Goal: Task Accomplishment & Management: Manage account settings

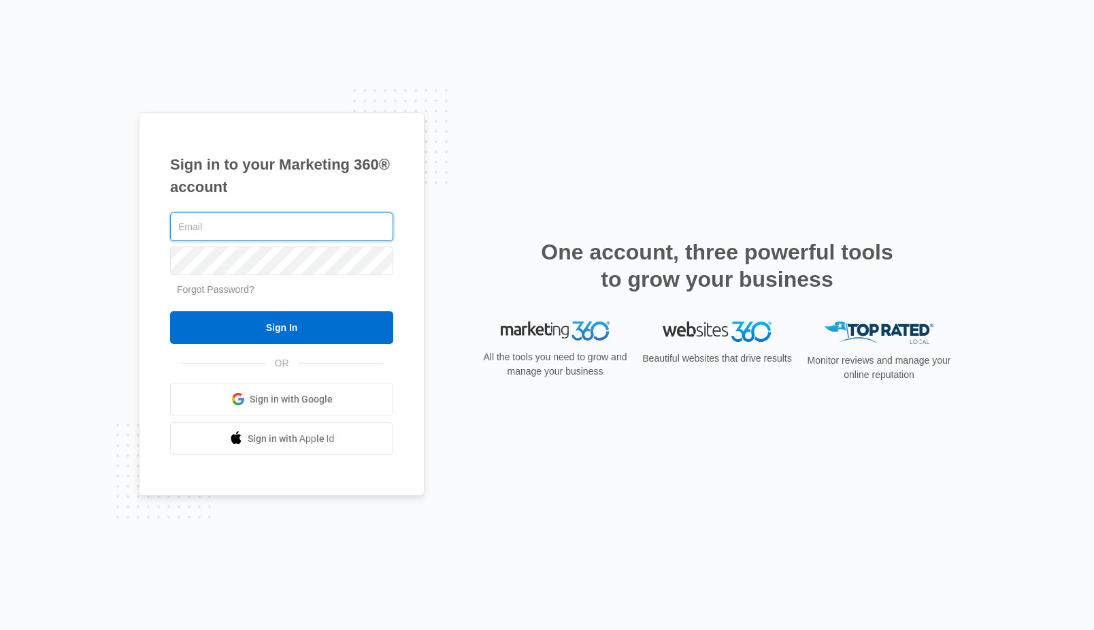
type input "[PERSON_NAME][EMAIL_ADDRESS][DOMAIN_NAME]"
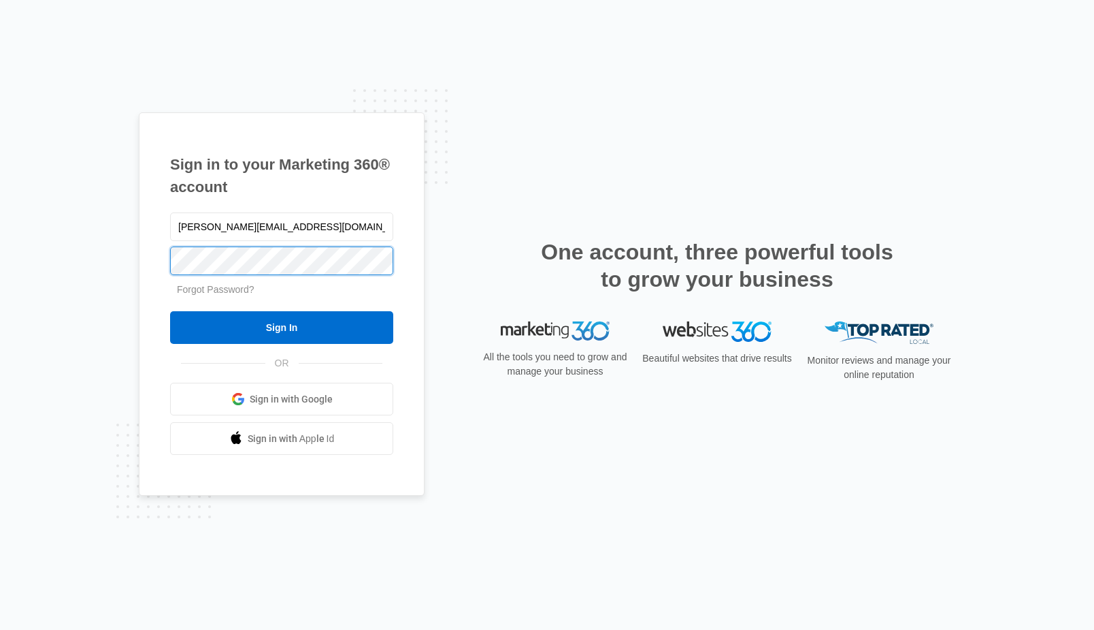
click at [282, 327] on input "Sign In" at bounding box center [281, 327] width 223 height 33
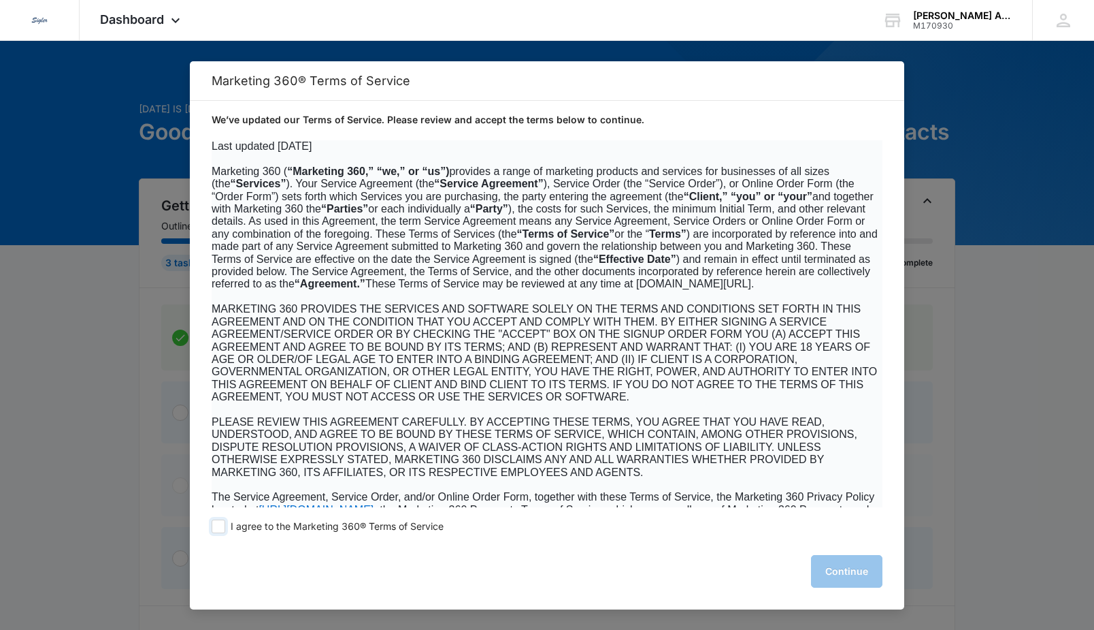
click at [221, 524] on span at bounding box center [219, 526] width 14 height 14
click at [221, 524] on input "I agree to the Marketing 360® Terms of Service" at bounding box center [219, 526] width 14 height 14
checkbox input "true"
click at [823, 562] on button "Continue" at bounding box center [846, 571] width 71 height 33
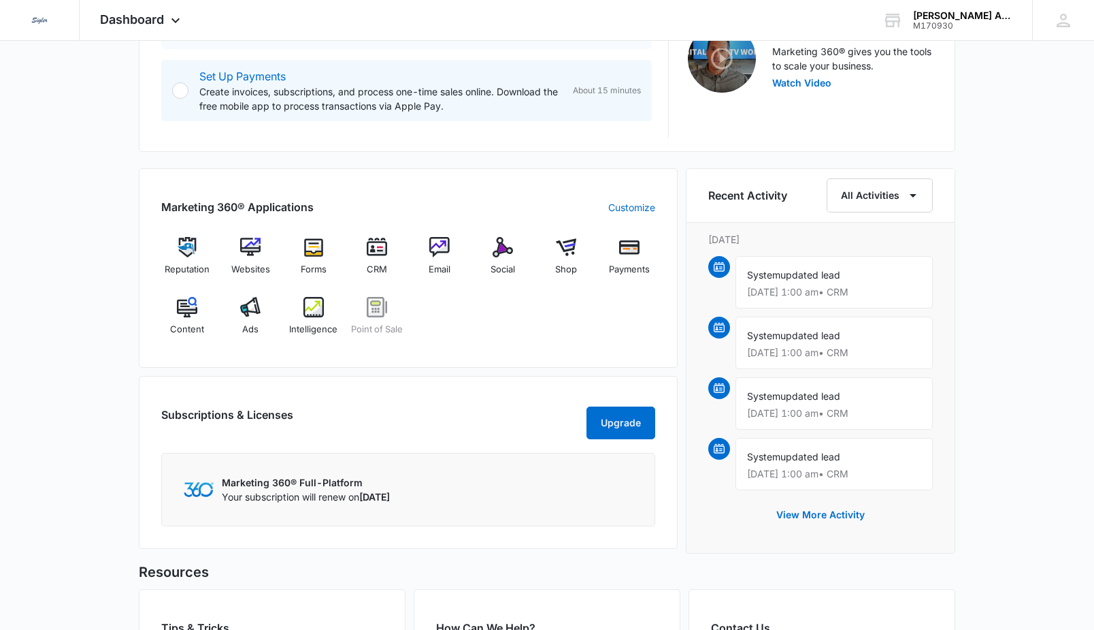
scroll to position [456, 0]
click at [250, 318] on div "Ads" at bounding box center [251, 322] width 52 height 49
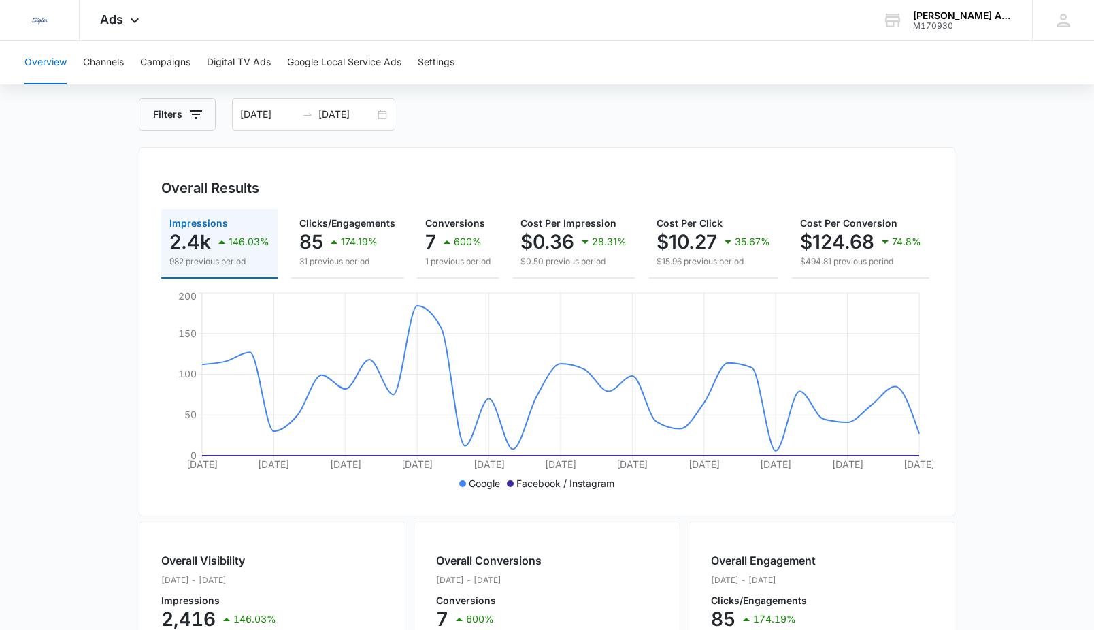
scroll to position [63, 0]
click at [323, 61] on button "Google Local Service Ads" at bounding box center [344, 63] width 114 height 44
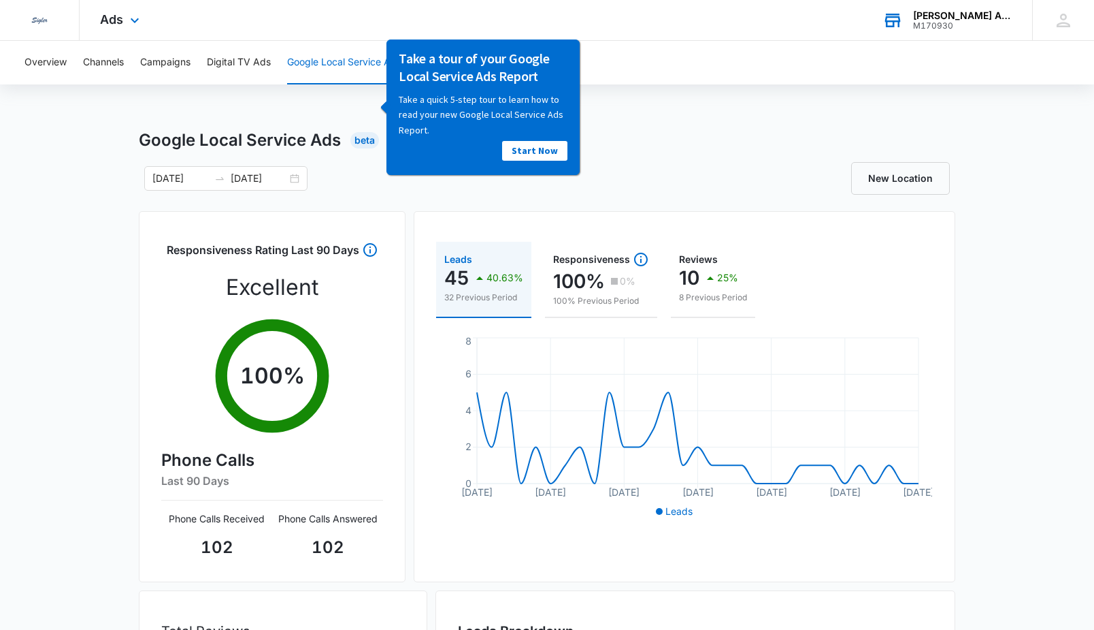
click at [939, 12] on div "Paul Mitchell's Air Care Inc." at bounding box center [962, 15] width 99 height 11
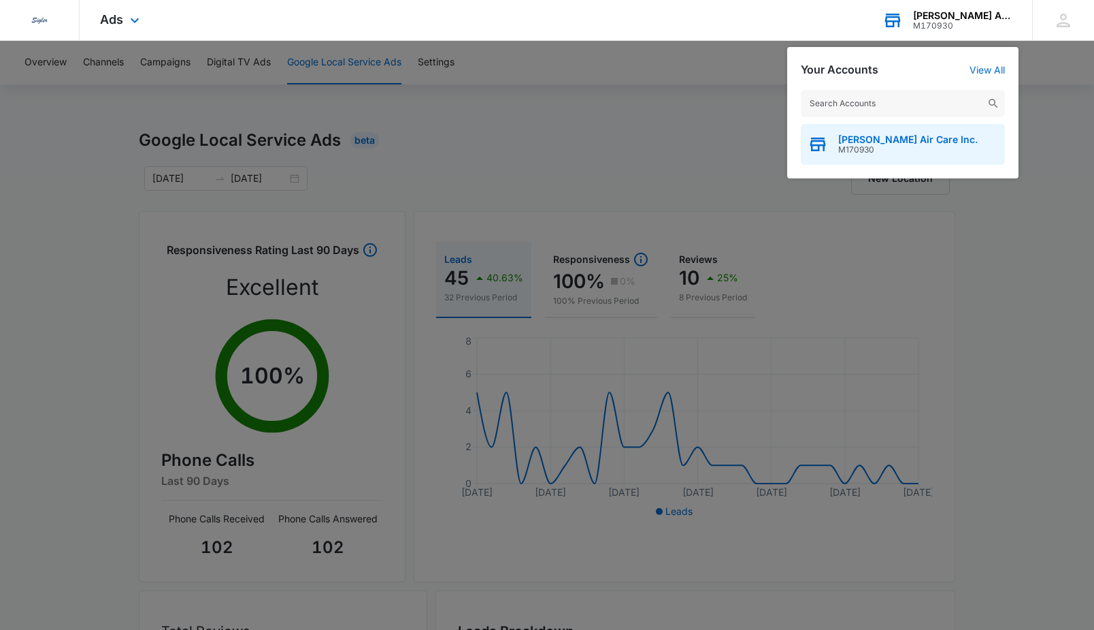
click at [865, 148] on span "M170930" at bounding box center [908, 150] width 140 height 10
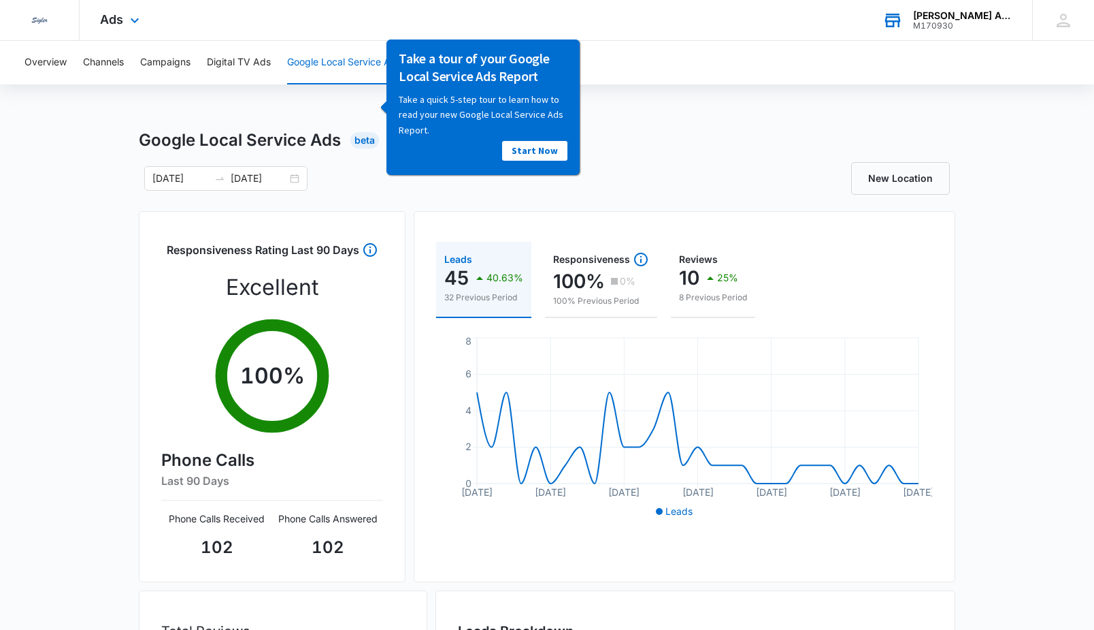
click at [413, 199] on div "Google Local Service Ads Beta 08/10/2025 09/09/2025 New Location Responsiveness…" at bounding box center [547, 482] width 817 height 708
click at [162, 65] on button "Campaigns" at bounding box center [165, 63] width 50 height 44
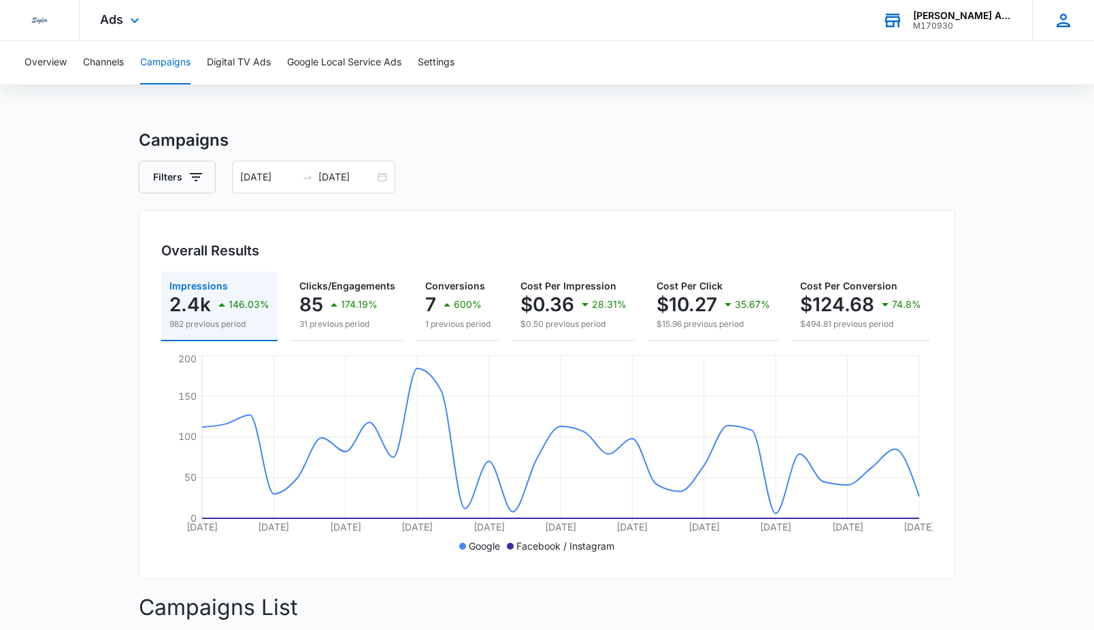
click at [1063, 24] on icon at bounding box center [1064, 20] width 20 height 20
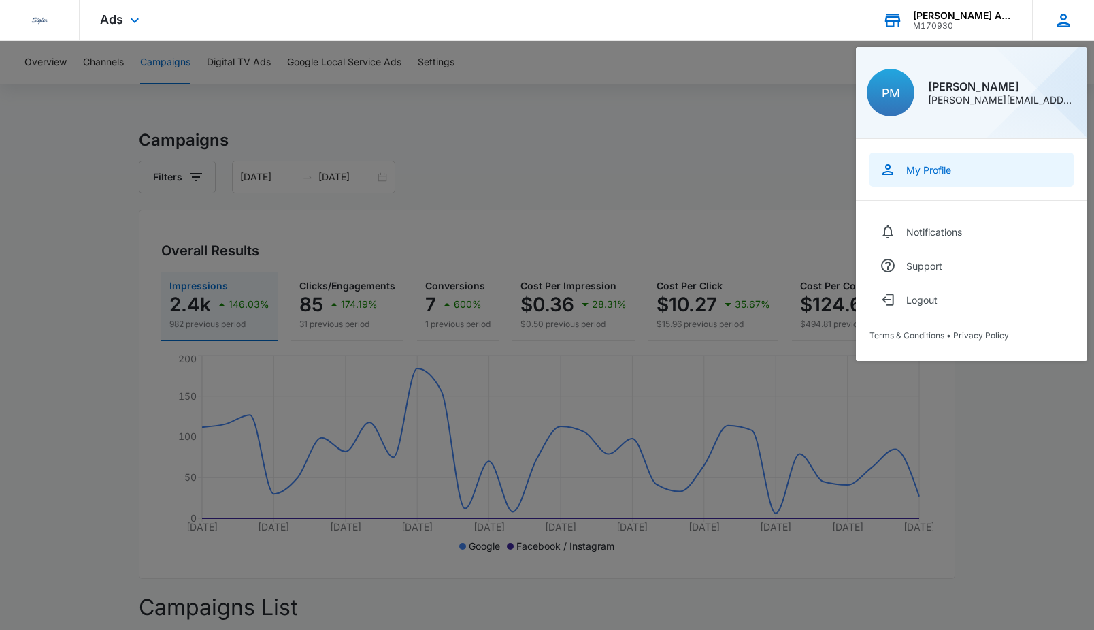
click at [921, 172] on div "My Profile" at bounding box center [929, 170] width 45 height 12
